Goal: Task Accomplishment & Management: Manage account settings

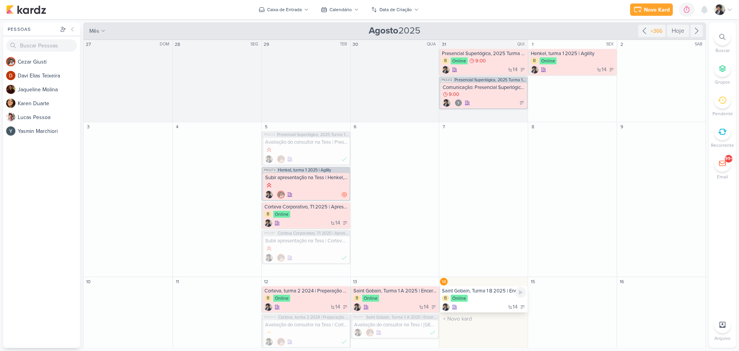
click at [490, 294] on div "B Online" at bounding box center [484, 298] width 84 height 8
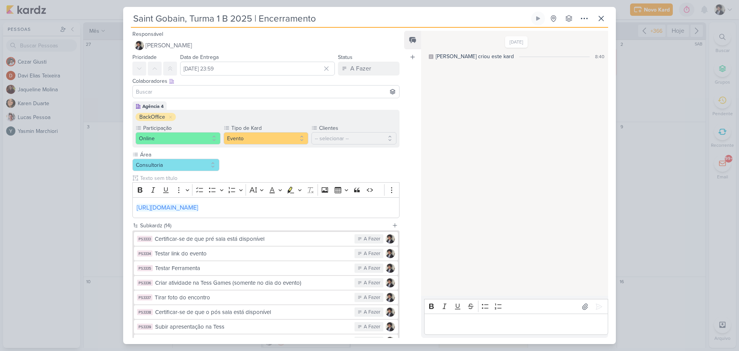
click at [247, 16] on input "Saint Gobain, Turma 1 B 2025 | Encerramento" at bounding box center [330, 19] width 399 height 14
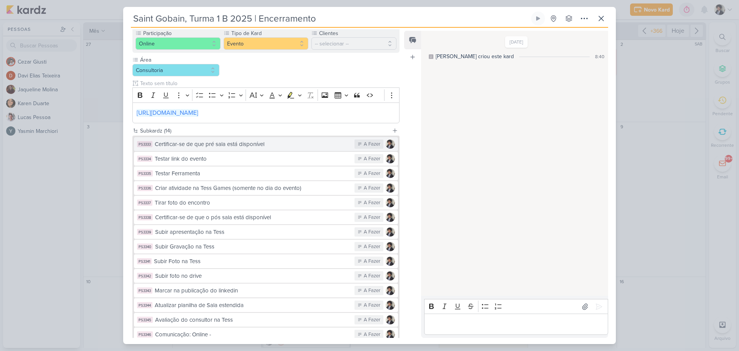
scroll to position [142, 0]
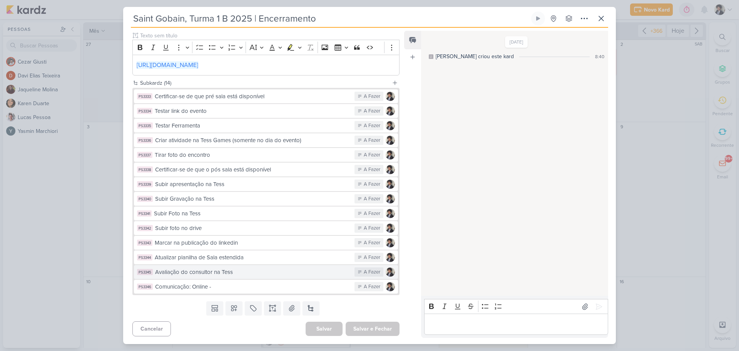
click at [234, 274] on div "Avaliação do consultor na Tess" at bounding box center [253, 272] width 196 height 9
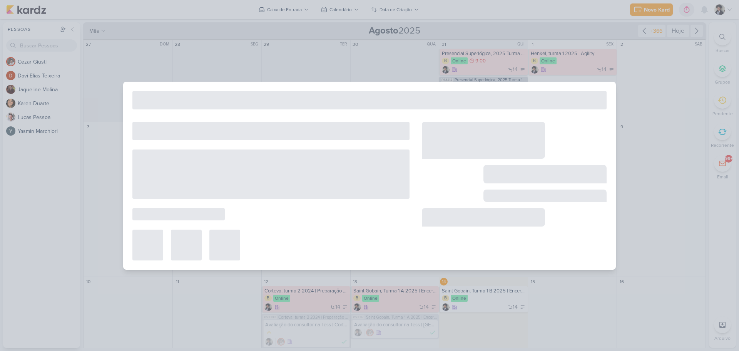
type input "Avaliação do consultor na Tess"
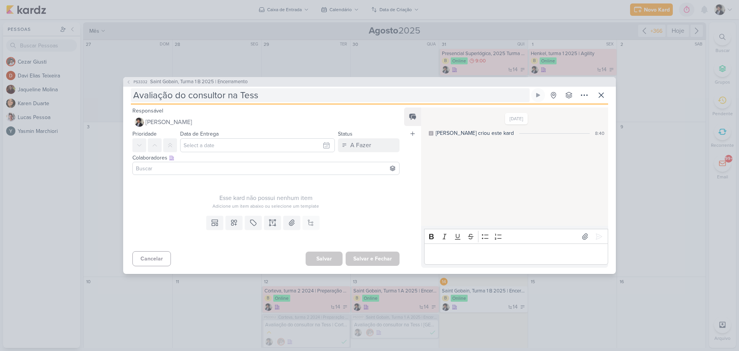
click at [263, 92] on input "Avaliação do consultor na Tess" at bounding box center [330, 95] width 399 height 14
type input "Avaliação do consultor na Tess |"
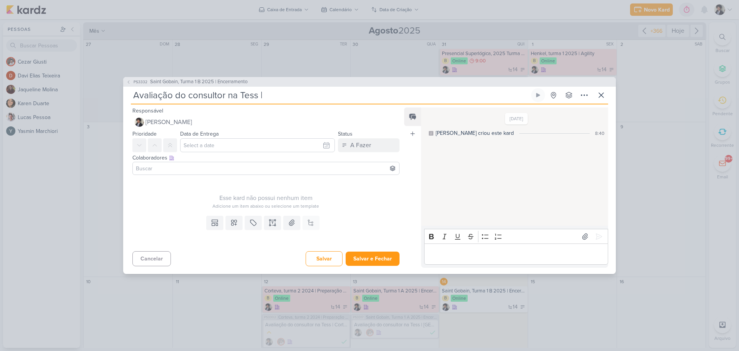
paste input "Saint Gobain, Turma 1 B 2025 | Encerramento"
type input "Avaliação do consultor na Tess | [GEOGRAPHIC_DATA], Turma 1 B 2025 | Encerramen…"
click at [223, 147] on input "text" at bounding box center [257, 145] width 155 height 14
click at [299, 208] on div "14" at bounding box center [300, 208] width 12 height 12
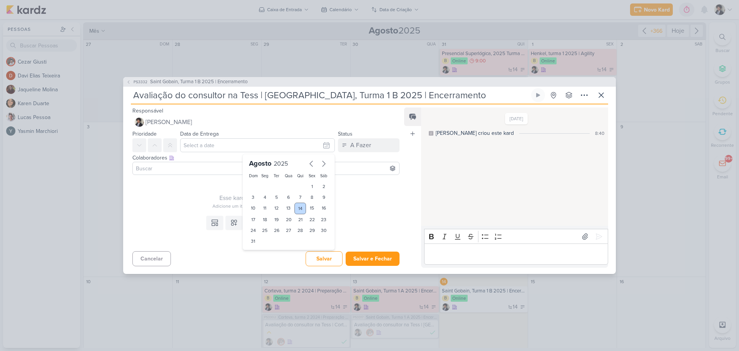
type input "14 de agosto de 2025 às 23:59"
click at [196, 167] on input at bounding box center [265, 168] width 263 height 9
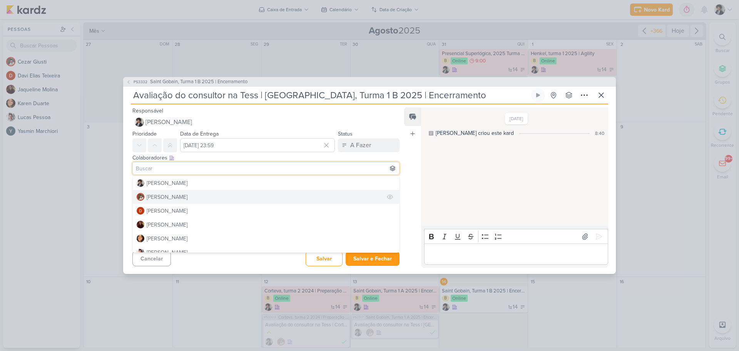
click at [177, 195] on button "Cezar Giusti" at bounding box center [266, 197] width 266 height 14
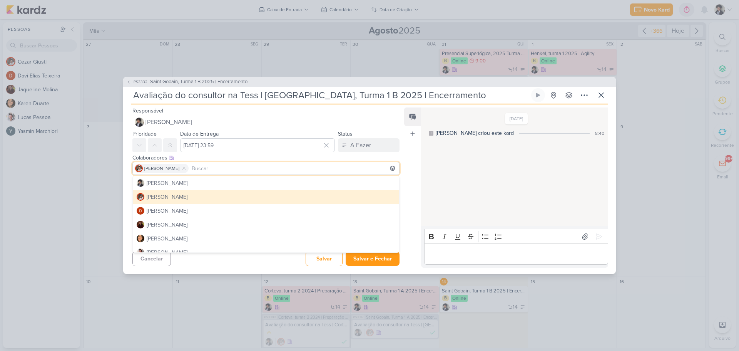
click at [129, 182] on div "Esse kard não possui nenhum item Adicione um item abaixo ou selecione um templa…" at bounding box center [262, 195] width 279 height 35
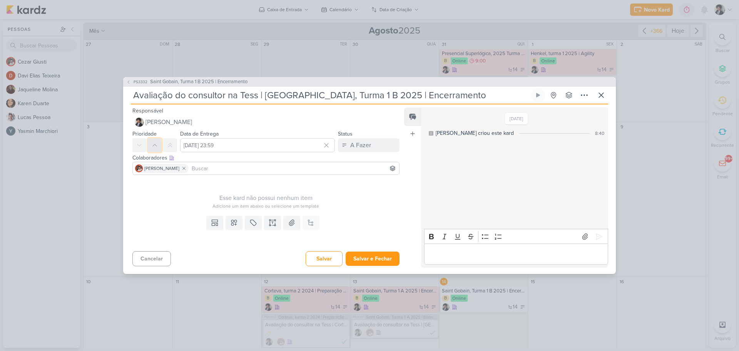
click at [157, 146] on icon at bounding box center [155, 145] width 6 height 6
click at [373, 256] on button "Salvar e Fechar" at bounding box center [373, 258] width 54 height 14
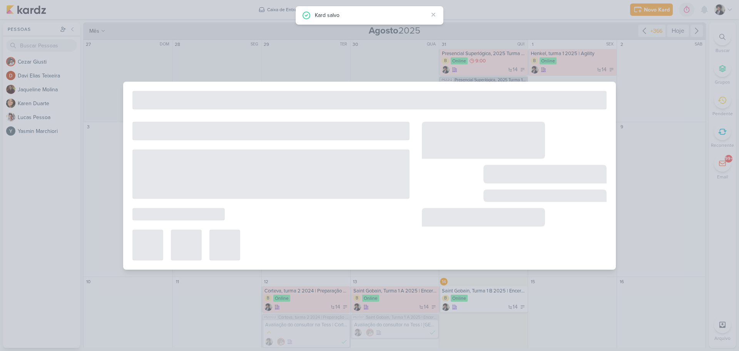
type input "Saint Gobain, Turma 1 B 2025 | Encerramento"
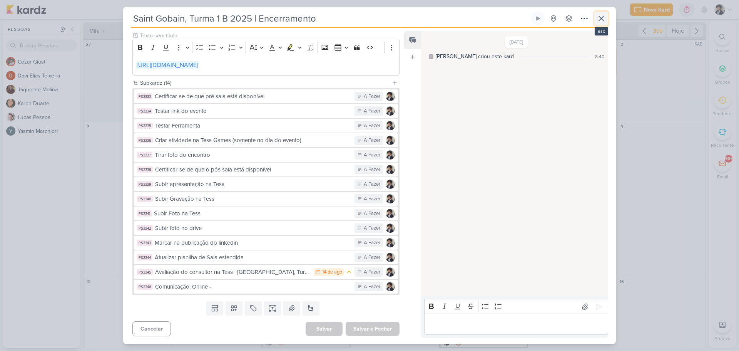
click at [600, 22] on icon at bounding box center [601, 18] width 9 height 9
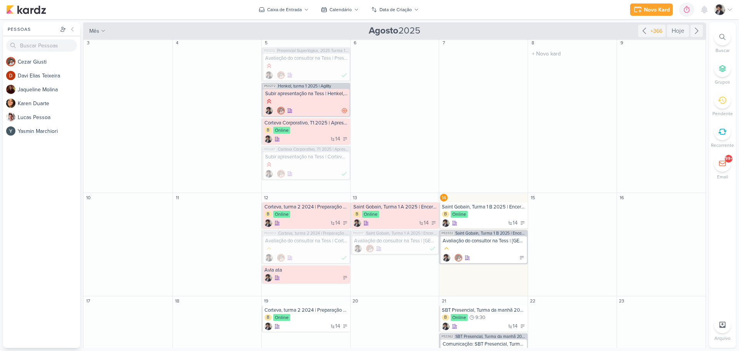
scroll to position [154, 0]
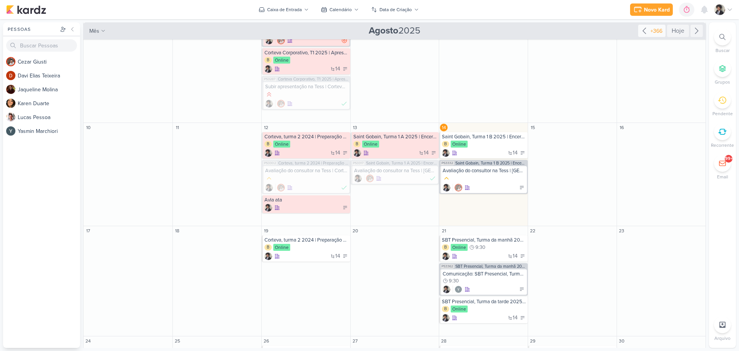
click at [643, 29] on icon at bounding box center [644, 30] width 9 height 9
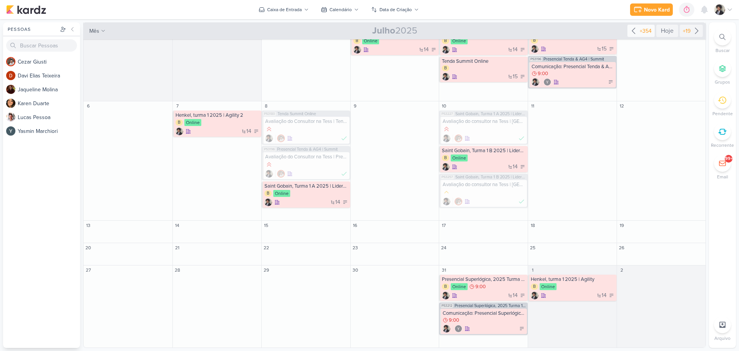
scroll to position [20, 0]
click at [642, 30] on div "+354" at bounding box center [645, 31] width 15 height 8
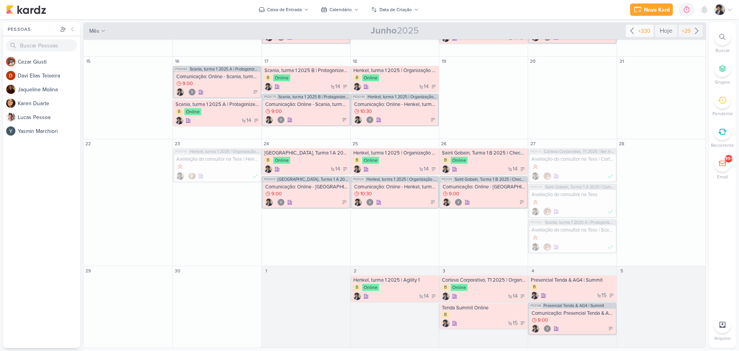
click at [641, 30] on div "+330" at bounding box center [644, 31] width 15 height 8
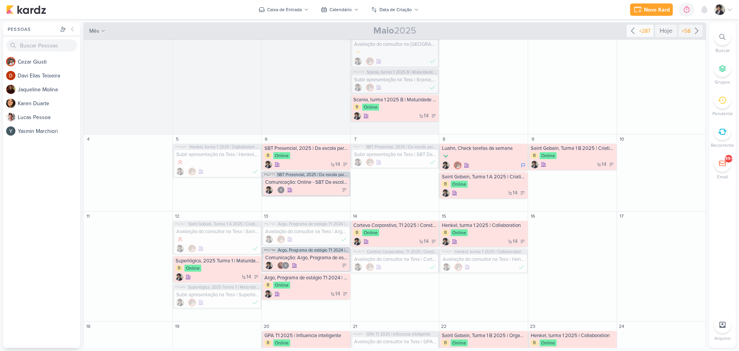
scroll to position [154, 0]
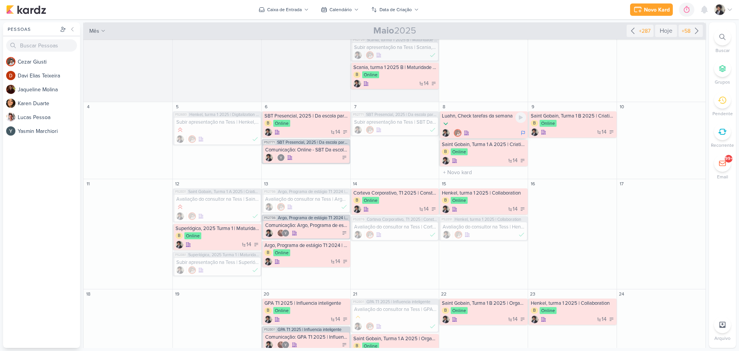
click at [477, 134] on div at bounding box center [484, 133] width 84 height 8
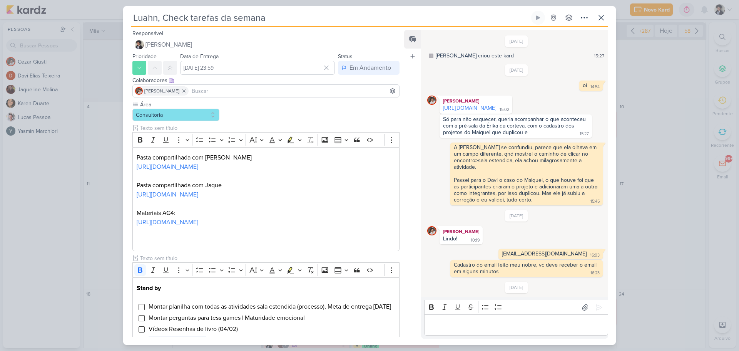
scroll to position [302, 0]
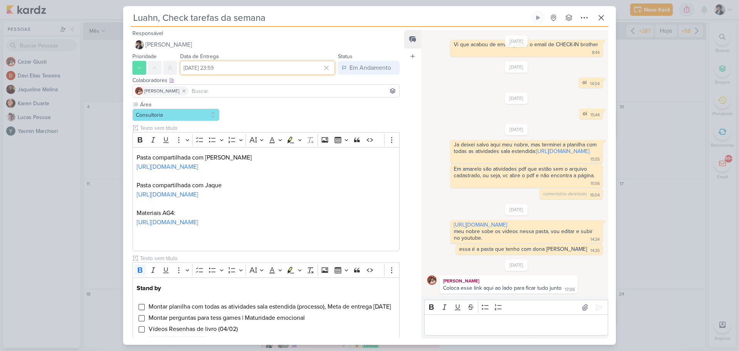
click at [243, 69] on input "8 de maio de 2025 às 23:59" at bounding box center [257, 68] width 155 height 14
click at [319, 87] on icon "button" at bounding box center [323, 86] width 9 height 9
click at [298, 127] on div "14" at bounding box center [300, 131] width 12 height 12
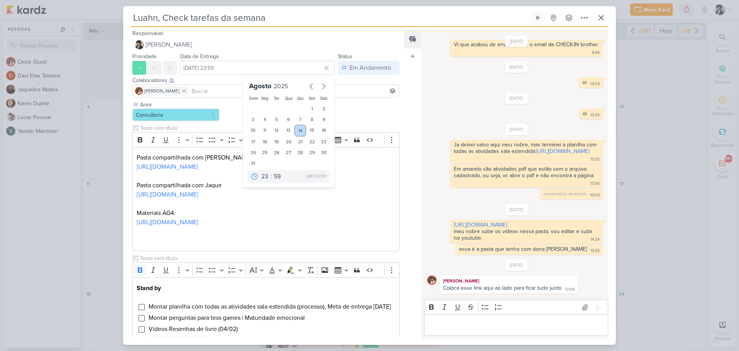
type input "14 de agosto de 2025 às 23:59"
click at [365, 108] on div "Área Consultoria" at bounding box center [265, 287] width 267 height 375
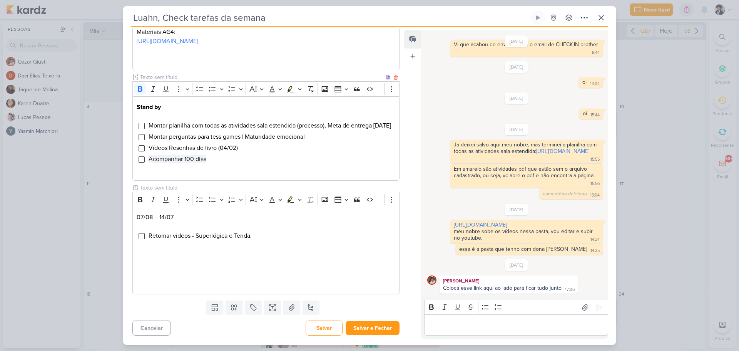
scroll to position [199, 0]
click at [379, 327] on button "Salvar e Fechar" at bounding box center [373, 328] width 54 height 14
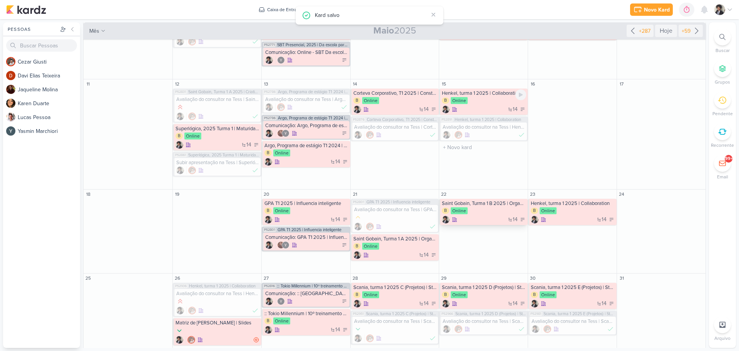
scroll to position [262, 0]
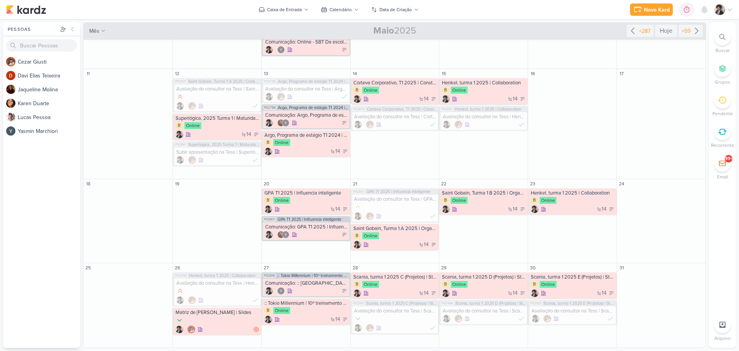
click at [461, 13] on div "Novo Kard Ctrl + k 0h0m Sessão desligada... Hoje 0h0m Semana 0h0m Mês 0h0m" at bounding box center [369, 9] width 727 height 19
click at [661, 33] on div "Hoje" at bounding box center [666, 31] width 22 height 12
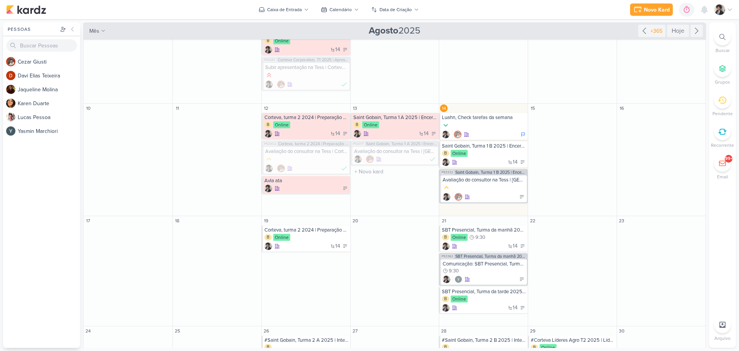
scroll to position [96, 0]
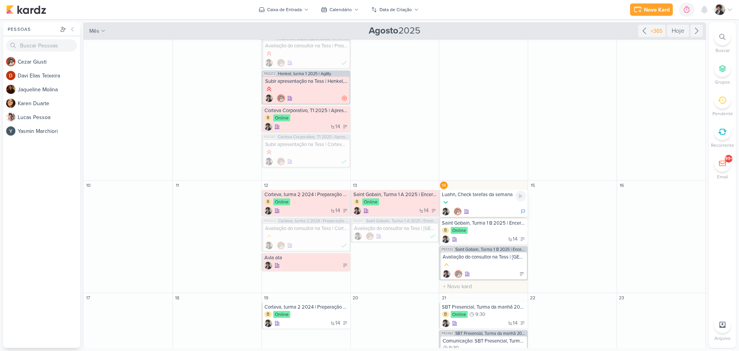
click at [485, 206] on div at bounding box center [484, 202] width 84 height 8
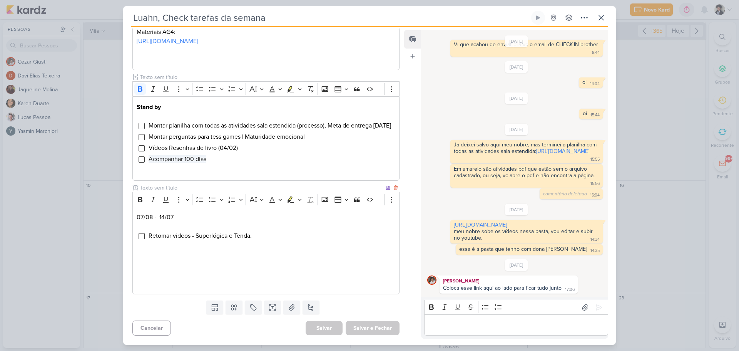
click at [261, 239] on li "Retomar videos - Superlógica e Tenda." at bounding box center [271, 235] width 247 height 9
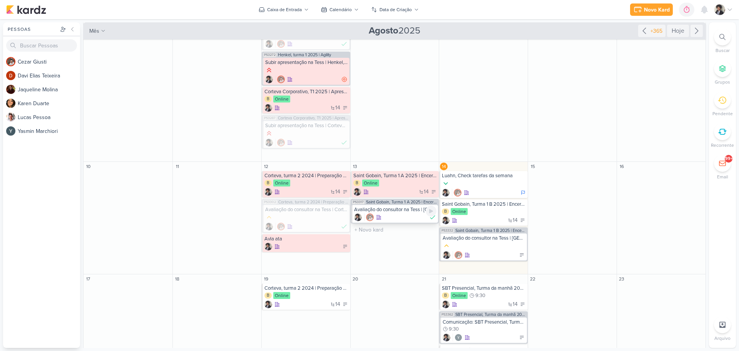
scroll to position [115, 0]
click at [400, 189] on div "14" at bounding box center [395, 191] width 84 height 8
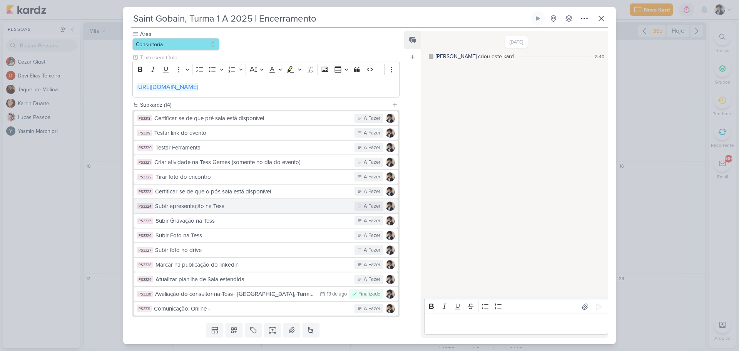
scroll to position [142, 0]
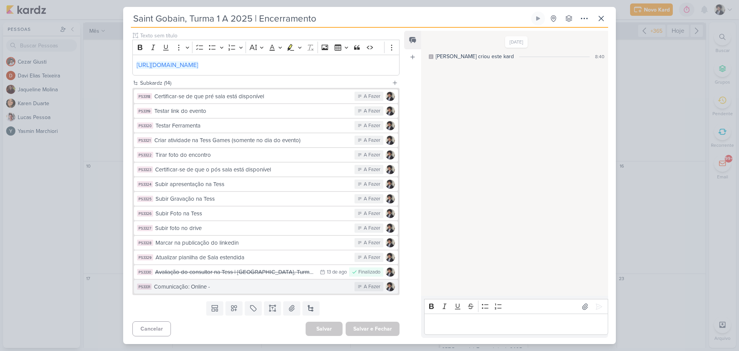
click at [226, 286] on div "Comunicação: Online -" at bounding box center [252, 286] width 197 height 9
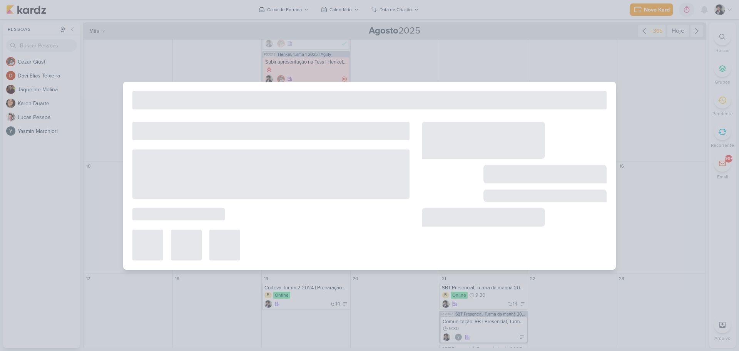
type input "Comunicação: Online -"
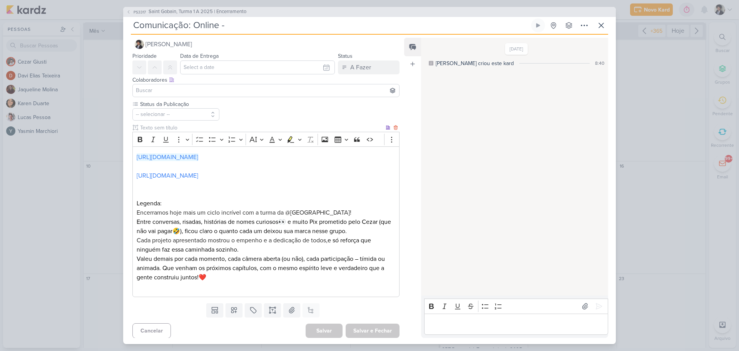
scroll to position [10, 0]
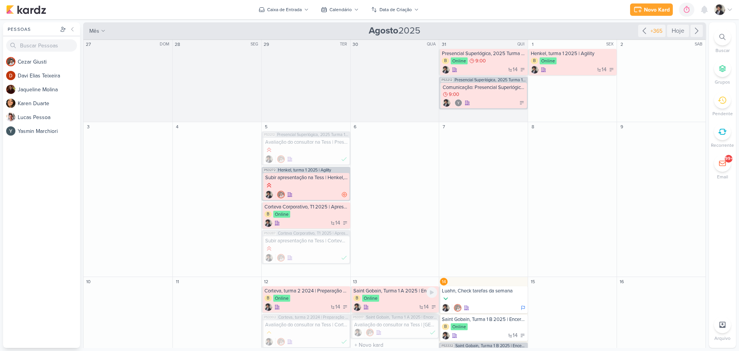
click at [397, 297] on div "B Online" at bounding box center [395, 298] width 84 height 8
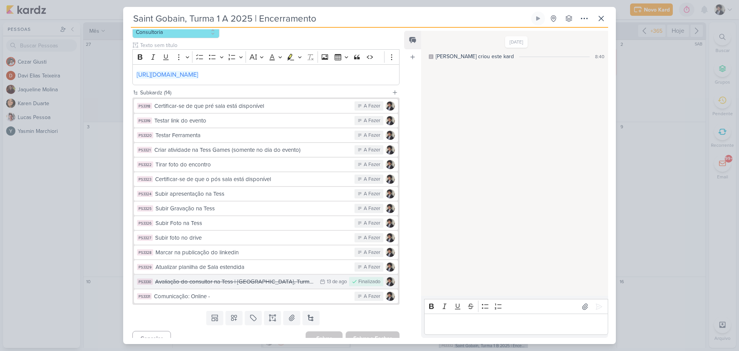
scroll to position [142, 0]
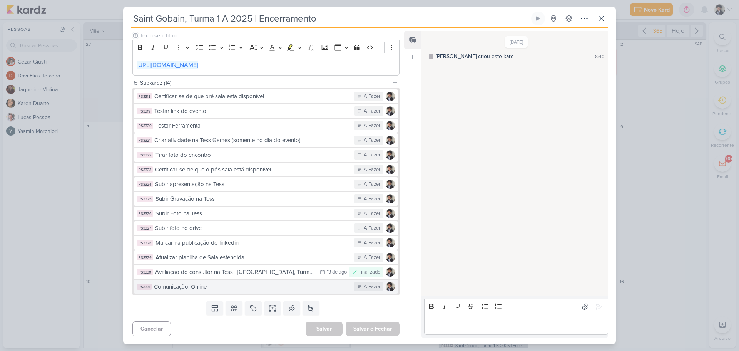
click at [256, 291] on div "Comunicação: Online -" at bounding box center [252, 286] width 197 height 9
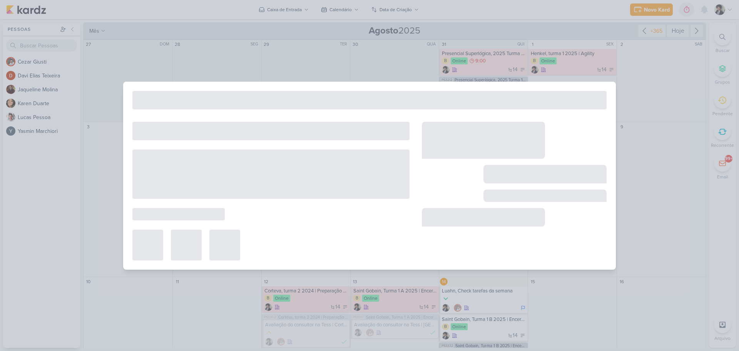
type input "Comunicação: Online -"
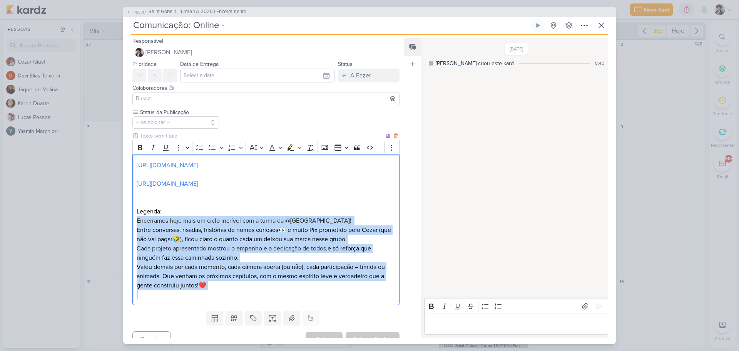
drag, startPoint x: 135, startPoint y: 219, endPoint x: 214, endPoint y: 292, distance: 107.3
click at [214, 293] on div "https://drive.google.com/file/d/1tkaZjWoji_ZJSGe6GyrQ42WUvjmJw8zo/view?usp=driv…" at bounding box center [265, 229] width 267 height 150
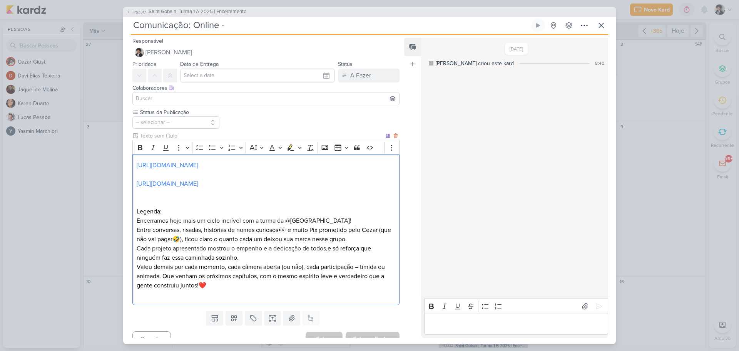
click at [142, 214] on p "Legenda:" at bounding box center [266, 211] width 259 height 9
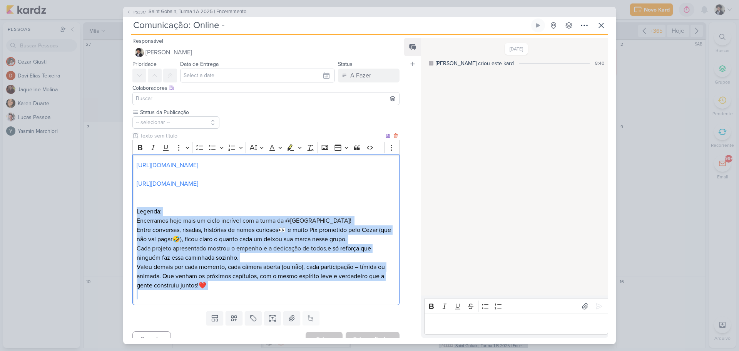
drag, startPoint x: 136, startPoint y: 211, endPoint x: 226, endPoint y: 289, distance: 119.5
click at [226, 289] on div "https://drive.google.com/file/d/1tkaZjWoji_ZJSGe6GyrQ42WUvjmJw8zo/view?usp=driv…" at bounding box center [265, 229] width 267 height 150
copy div "Legenda: Encerramos hoje mais um ciclo incrível com a turma da @Saint-Gobain! E…"
click at [604, 23] on icon at bounding box center [601, 25] width 9 height 9
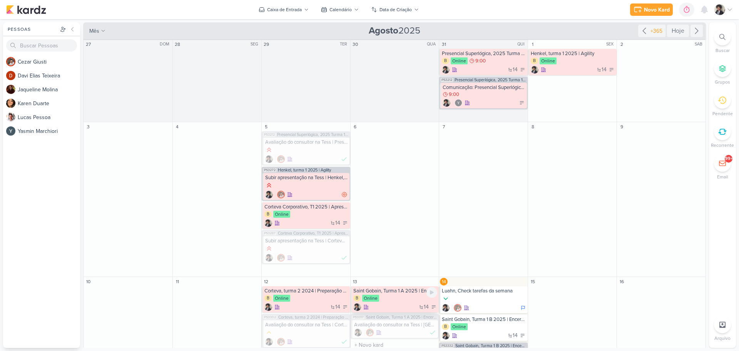
click at [401, 292] on div "Saint Gobain, Turma 1 A 2025 | Encerramento" at bounding box center [395, 291] width 84 height 6
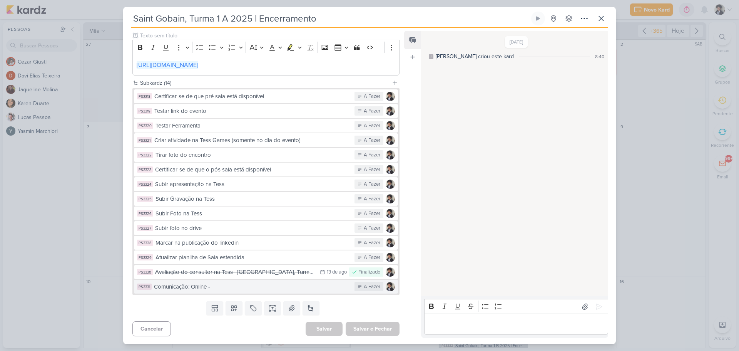
click at [218, 289] on div "Comunicação: Online -" at bounding box center [252, 286] width 197 height 9
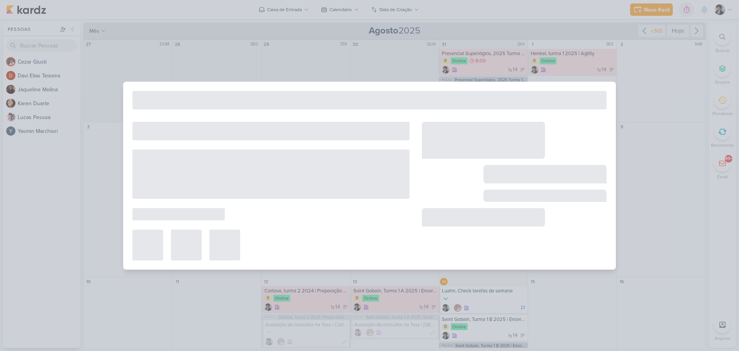
type input "Comunicação: Online -"
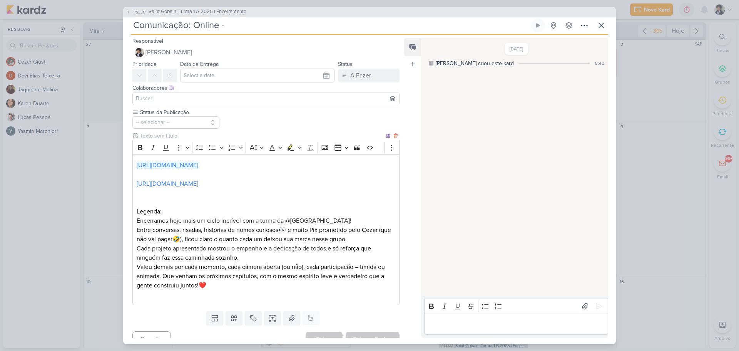
click at [216, 284] on p "Valeu demais por cada momento, cada câmera aberta (ou não), cada participação –…" at bounding box center [266, 276] width 259 height 28
click at [604, 24] on icon at bounding box center [601, 25] width 9 height 9
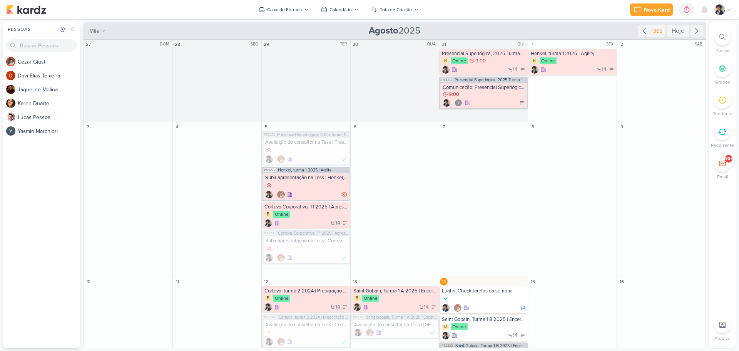
click at [607, 8] on div "Novo Kard Ctrl + k 0h0m Sessão desligada... Hoje 0h0m Semana 0h0m Mês 0h0m" at bounding box center [369, 9] width 727 height 19
